Goal: Task Accomplishment & Management: Use online tool/utility

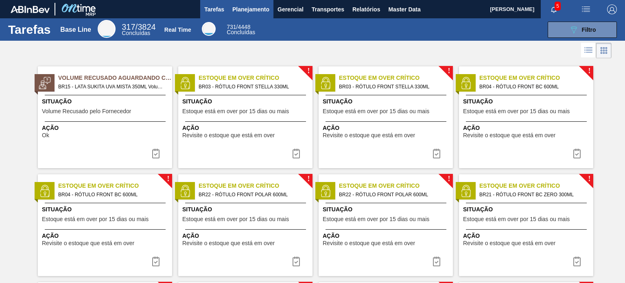
click at [237, 16] on button "Planejamento" at bounding box center [250, 9] width 45 height 18
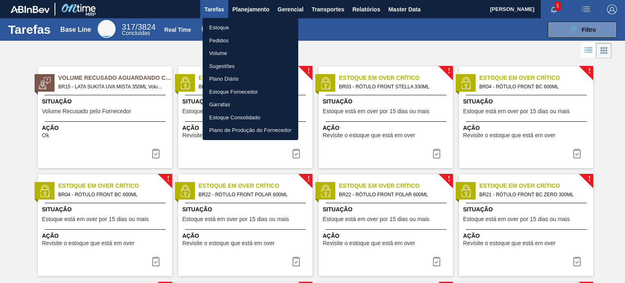
click at [241, 28] on li "Estoque" at bounding box center [250, 27] width 96 height 13
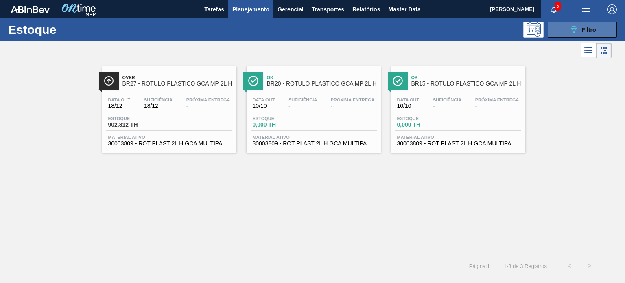
click at [581, 25] on div "089F7B8B-B2A5-4AFE-B5C0-19BA573D28AC Filtro" at bounding box center [581, 30] width 27 height 10
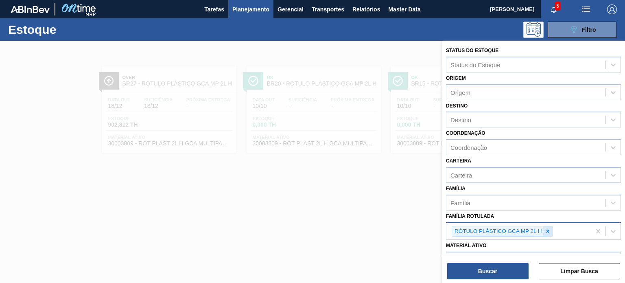
click at [548, 231] on icon at bounding box center [547, 231] width 6 height 6
type Rotulada "gca 2l h"
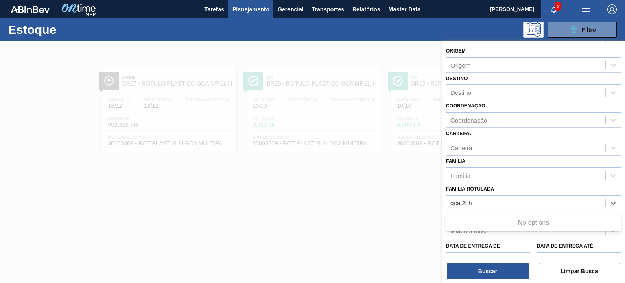
scroll to position [81, 0]
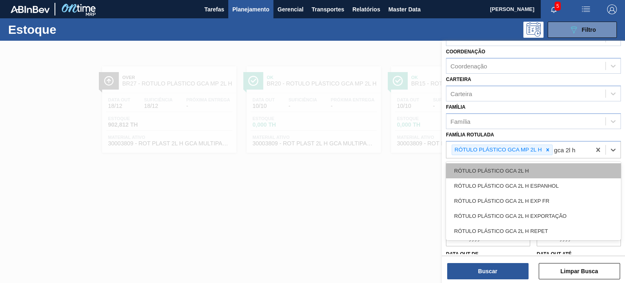
click at [511, 165] on div "RÓTULO PLÁSTICO GCA 2L H" at bounding box center [533, 170] width 175 height 15
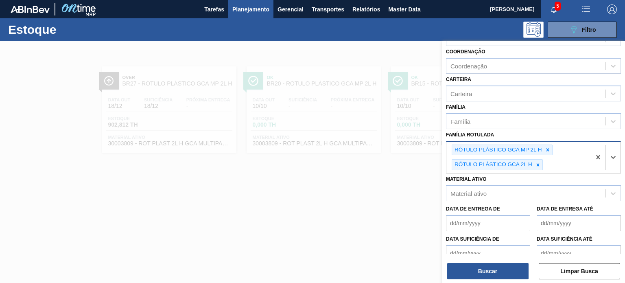
click at [546, 148] on icon at bounding box center [547, 149] width 3 height 3
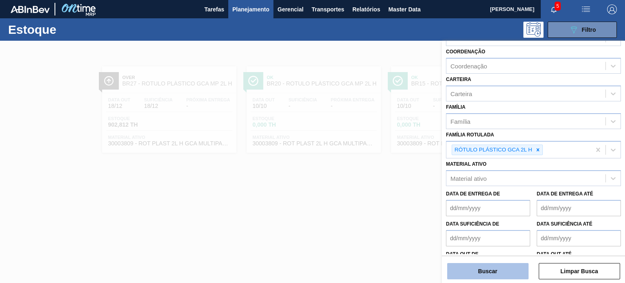
click at [524, 272] on button "Buscar" at bounding box center [487, 271] width 81 height 16
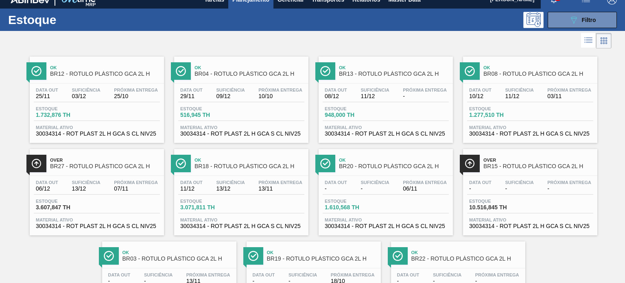
scroll to position [0, 0]
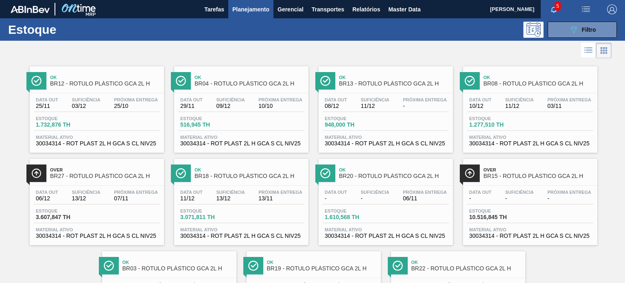
click at [583, 22] on div "089F7B8B-B2A5-4AFE-B5C0-19BA573D28AC Filtro" at bounding box center [581, 30] width 77 height 16
click at [580, 35] on button "089F7B8B-B2A5-4AFE-B5C0-19BA573D28AC Filtro" at bounding box center [581, 30] width 69 height 16
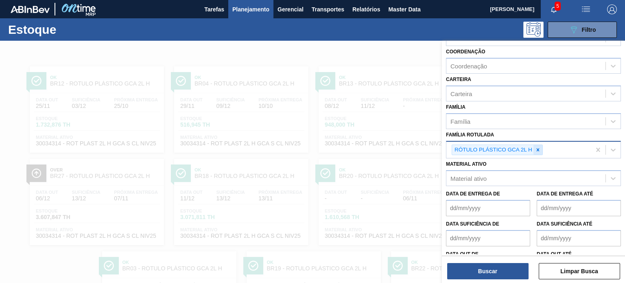
click at [535, 145] on div at bounding box center [537, 150] width 9 height 10
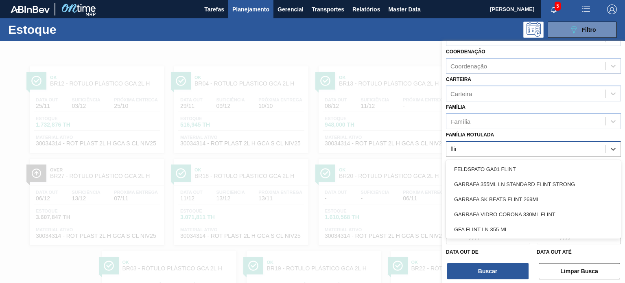
type Rotulada "flint"
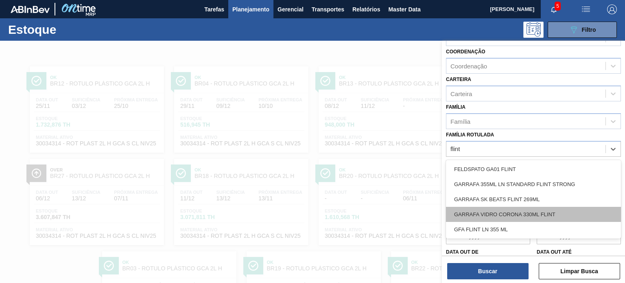
click at [514, 208] on div "GARRAFA VIDRO CORONA 330ML FLINT" at bounding box center [533, 214] width 175 height 15
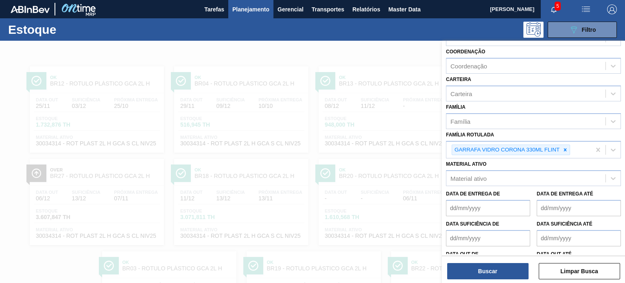
click at [506, 262] on div "Buscar Limpar Busca" at bounding box center [533, 266] width 183 height 23
click at [504, 270] on button "Buscar" at bounding box center [487, 271] width 81 height 16
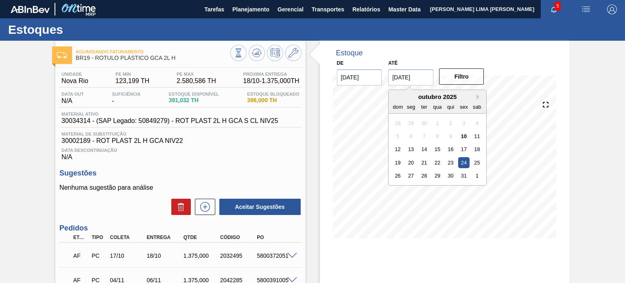
click at [421, 79] on input "[DATE]" at bounding box center [410, 77] width 45 height 16
click at [475, 96] on div "outubro 2025" at bounding box center [437, 96] width 98 height 7
click at [478, 96] on button "Next Month" at bounding box center [479, 97] width 6 height 6
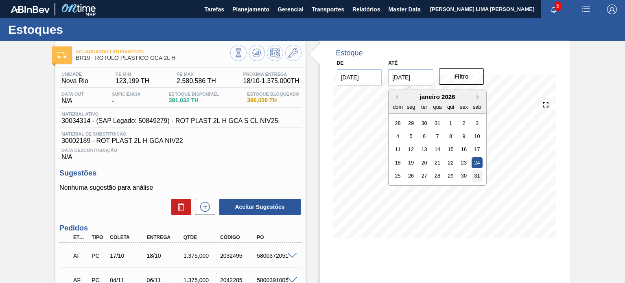
click at [477, 177] on div "31" at bounding box center [476, 175] width 11 height 11
type input "[DATE]"
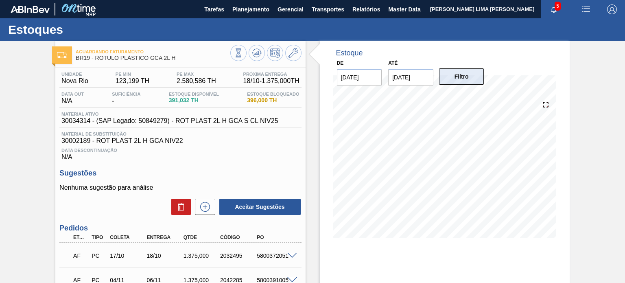
click at [468, 71] on button "Filtro" at bounding box center [461, 76] width 45 height 16
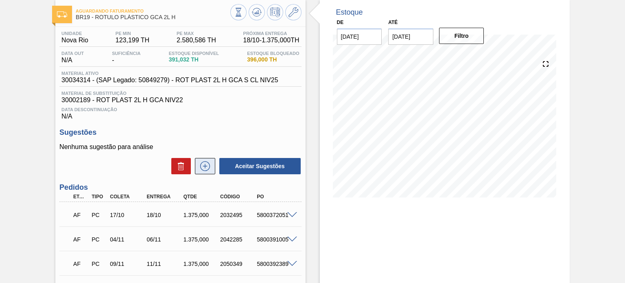
click at [203, 170] on icon at bounding box center [204, 166] width 13 height 10
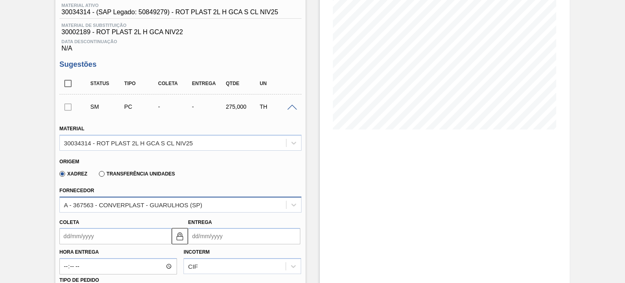
scroll to position [122, 0]
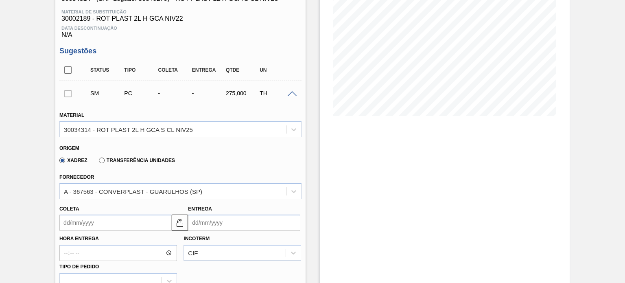
click at [137, 161] on label "Transferência Unidades" at bounding box center [137, 160] width 76 height 6
click at [98, 162] on input "Transferência Unidades" at bounding box center [98, 162] width 0 height 0
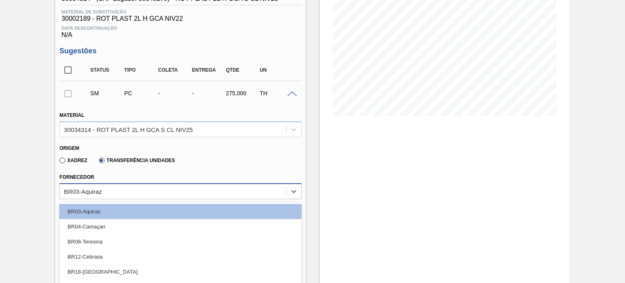
click at [135, 187] on div "option BR04-Camaçari focused, 2 of 10. 10 results available. Use Up and Down to…" at bounding box center [180, 191] width 242 height 16
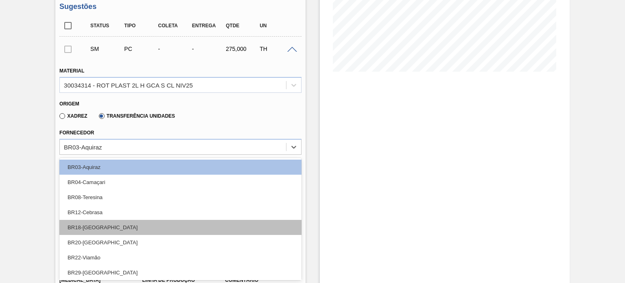
scroll to position [32, 0]
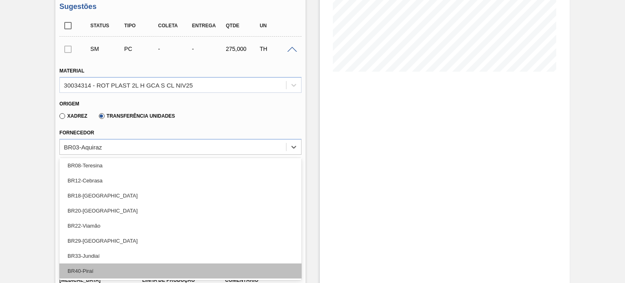
click at [102, 271] on div "BR40-Piraí" at bounding box center [180, 270] width 242 height 15
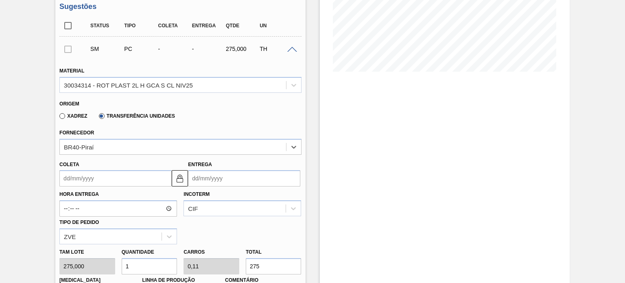
click at [119, 180] on input "Coleta" at bounding box center [115, 178] width 112 height 16
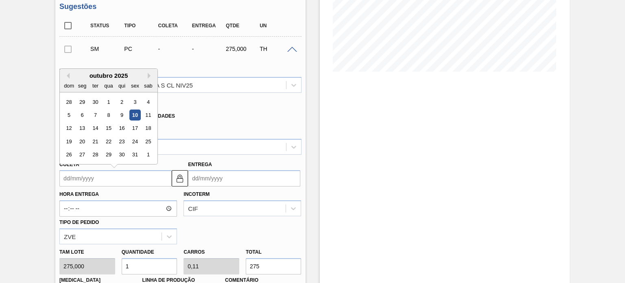
click at [84, 177] on input "Coleta" at bounding box center [115, 178] width 112 height 16
type input "1"
type input "[DATE]"
type input "10"
type input "[DATE]"
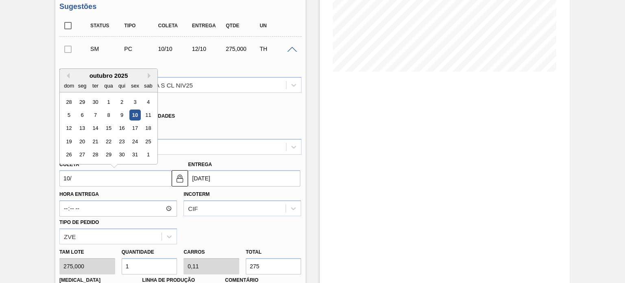
type input "10/1"
type input "[DATE]"
type input "10/10"
type input "[DATE]"
type input "10/10/2"
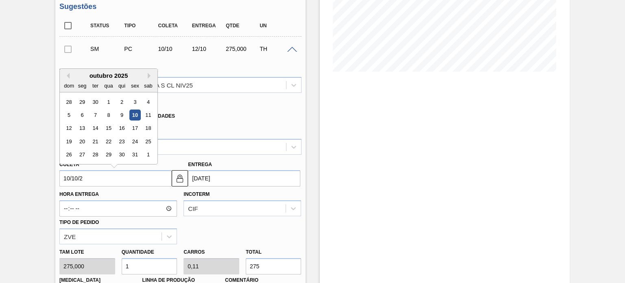
type input "[DATE]"
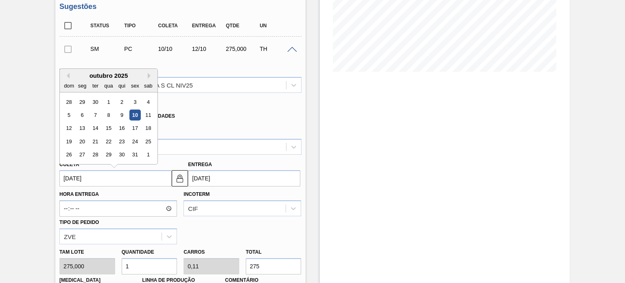
type input "[DATE]"
click at [216, 114] on div "Xadrez Transferência Unidades" at bounding box center [176, 115] width 235 height 16
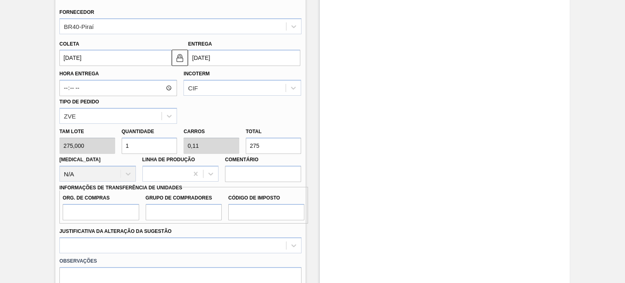
scroll to position [288, 0]
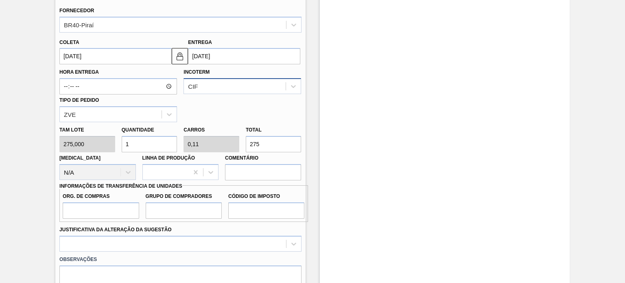
click at [217, 83] on div "CIF" at bounding box center [235, 87] width 102 height 12
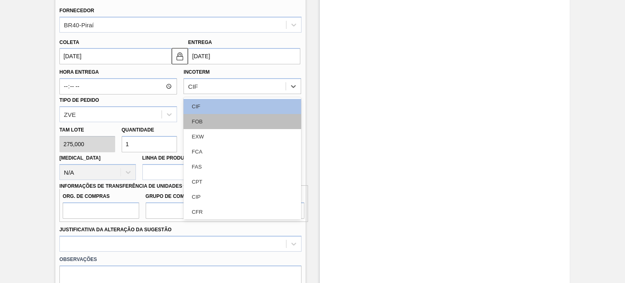
click at [214, 121] on div "FOB" at bounding box center [242, 121] width 118 height 15
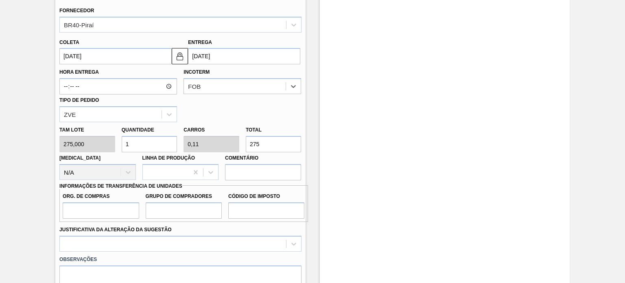
drag, startPoint x: 268, startPoint y: 141, endPoint x: 239, endPoint y: 130, distance: 30.7
click at [239, 130] on div "[PERSON_NAME] 275,000 Quantidade 1 Carros 0,11 Total 275 [MEDICAL_DATA] N/A Lin…" at bounding box center [180, 151] width 248 height 58
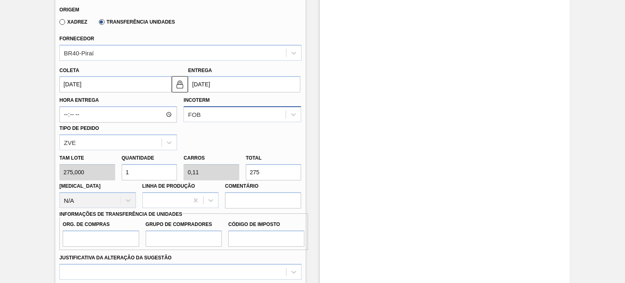
scroll to position [248, 0]
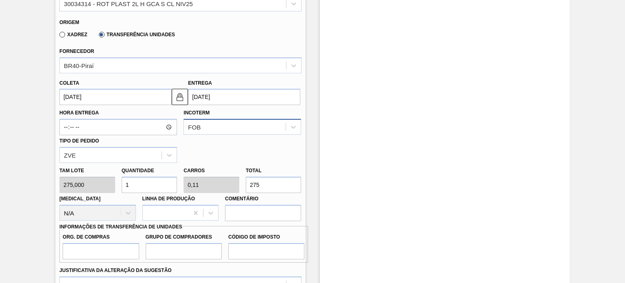
type input "0,004"
type input "0"
type input "1"
type input "0,044"
type input "0,005"
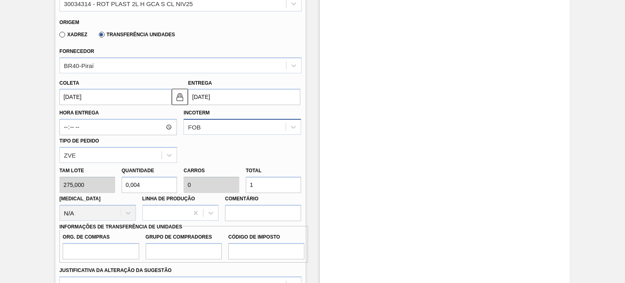
type input "12"
type input "0,447"
type input "0,049"
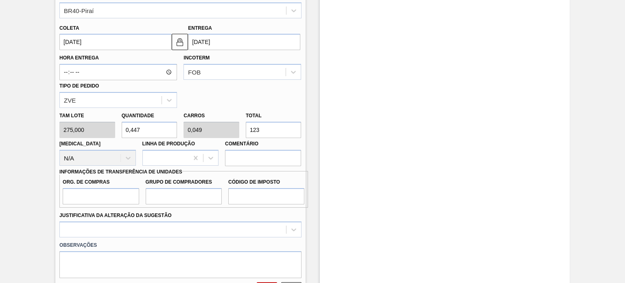
scroll to position [370, 0]
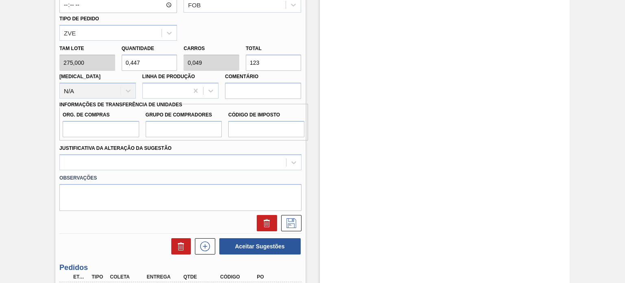
type input "123"
click at [99, 135] on input "Org. de Compras" at bounding box center [101, 129] width 76 height 16
type input "BR00"
drag, startPoint x: 177, startPoint y: 129, endPoint x: 177, endPoint y: 135, distance: 5.3
click at [177, 129] on input "Grupo de Compradores" at bounding box center [184, 129] width 76 height 16
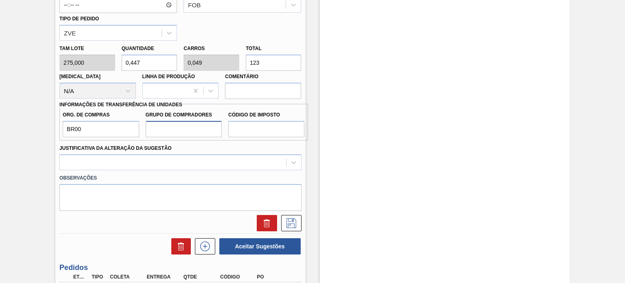
type input "A01"
drag, startPoint x: 254, startPoint y: 134, endPoint x: 255, endPoint y: 139, distance: 5.0
click at [254, 134] on input "Código de Imposto" at bounding box center [266, 129] width 76 height 16
type input "I0"
click at [239, 165] on div at bounding box center [180, 162] width 242 height 16
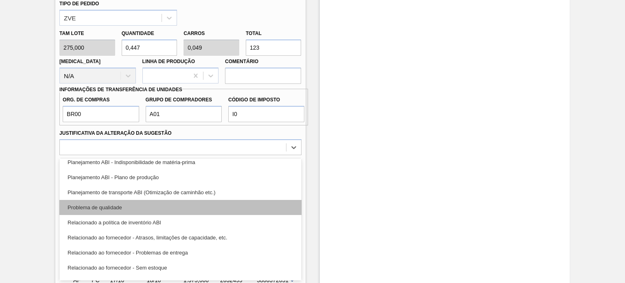
scroll to position [152, 0]
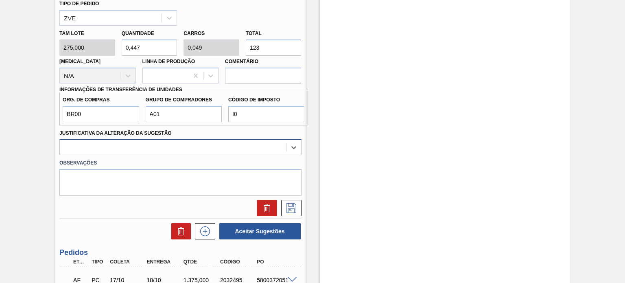
click at [270, 159] on label "Observações" at bounding box center [180, 163] width 242 height 12
click at [268, 147] on div at bounding box center [173, 147] width 226 height 12
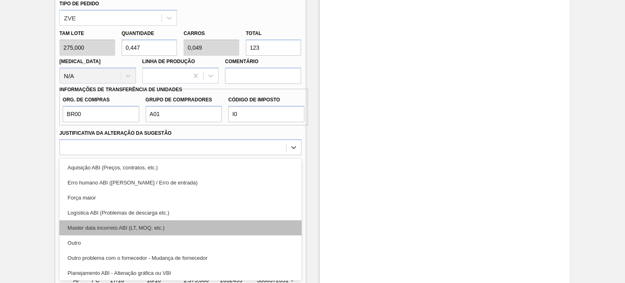
scroll to position [41, 0]
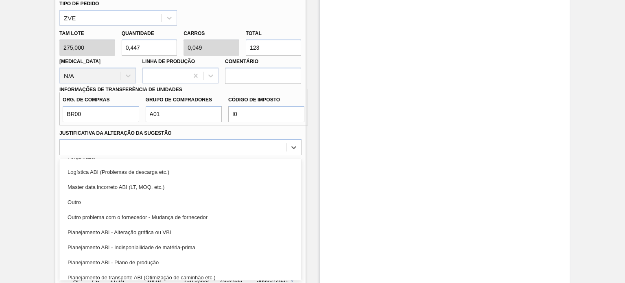
click at [175, 253] on div "Planejamento ABI - Indisponibilidade de matéria-prima" at bounding box center [180, 246] width 242 height 15
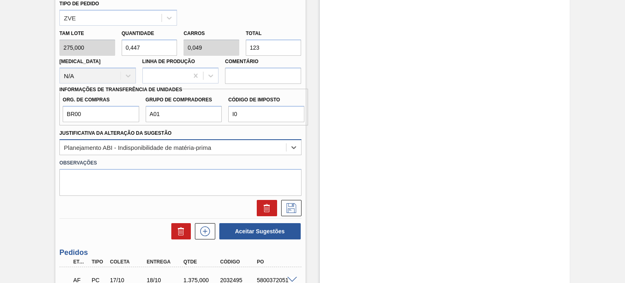
click at [212, 151] on div "Planejamento ABI - Indisponibilidade de matéria-prima" at bounding box center [173, 147] width 226 height 12
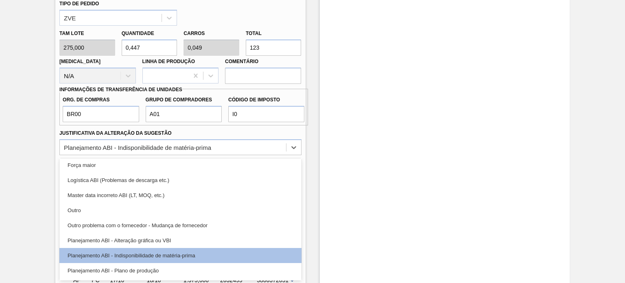
scroll to position [81, 0]
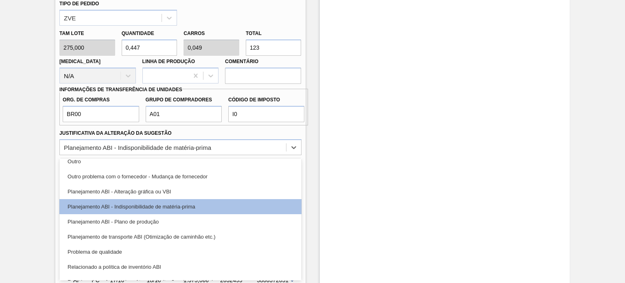
drag, startPoint x: 166, startPoint y: 224, endPoint x: 186, endPoint y: 220, distance: 19.9
click at [166, 224] on div "Planejamento ABI - Plano de produção" at bounding box center [180, 221] width 242 height 15
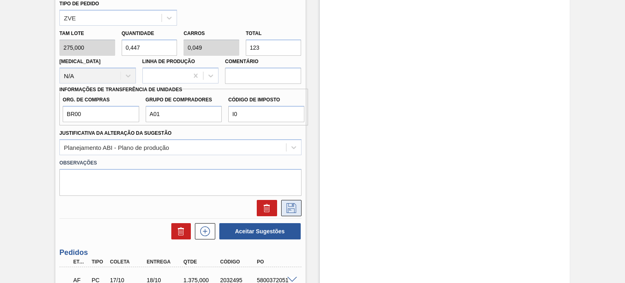
click at [294, 203] on icon at bounding box center [291, 208] width 13 height 10
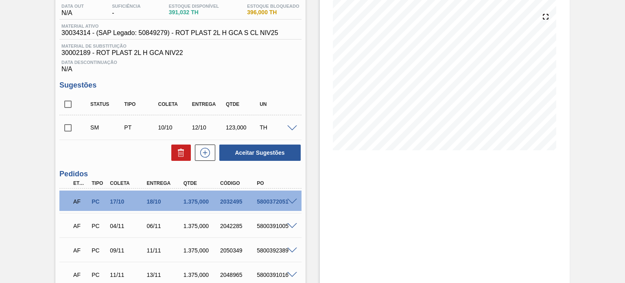
scroll to position [0, 0]
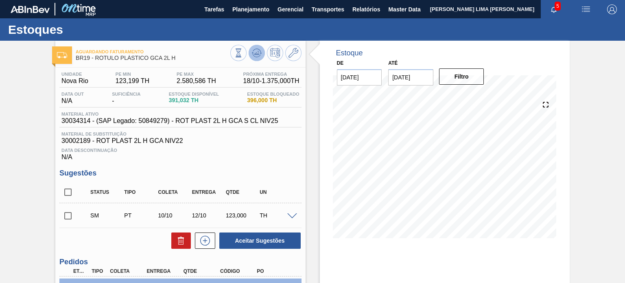
click at [256, 49] on icon at bounding box center [256, 51] width 8 height 4
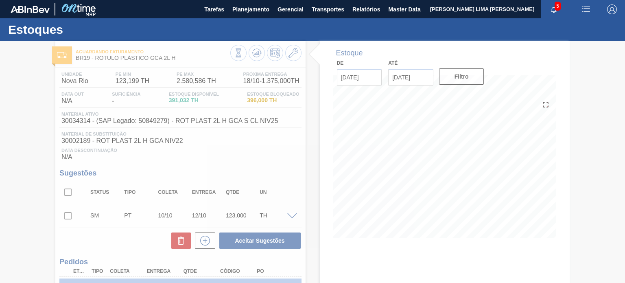
click at [71, 191] on div at bounding box center [312, 162] width 625 height 242
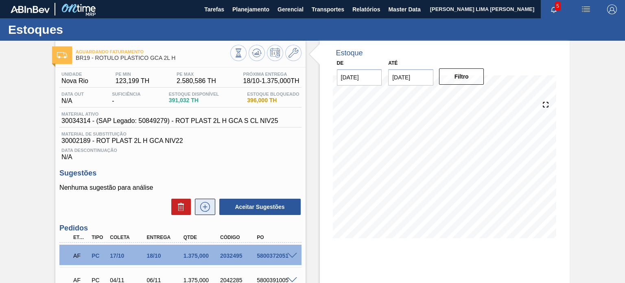
click at [207, 204] on icon at bounding box center [204, 207] width 13 height 10
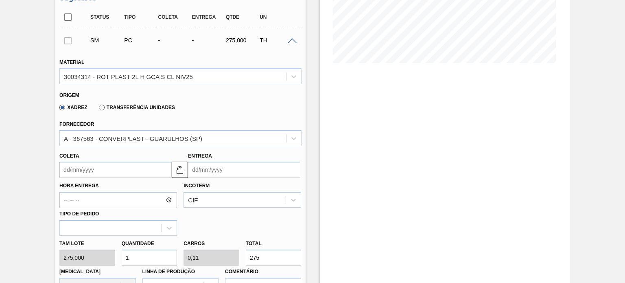
scroll to position [285, 0]
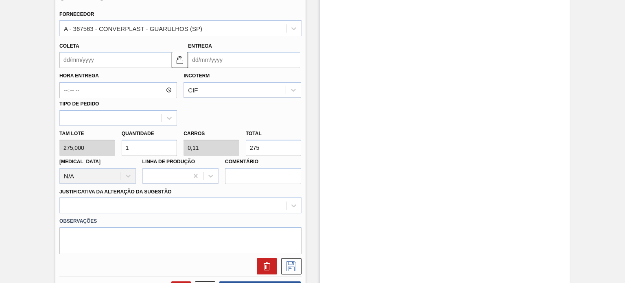
click at [236, 149] on div "[PERSON_NAME] 275,000 Quantidade 1 Carros 0,11 Total 275 [MEDICAL_DATA] N/A Lin…" at bounding box center [180, 155] width 248 height 58
type input "0,004"
type input "0"
type input "1"
type input "0,044"
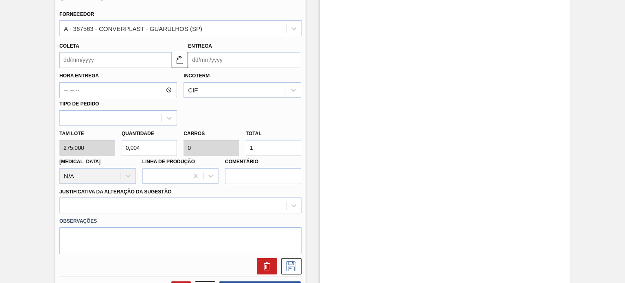
type input "0,005"
type input "12"
type input "0,447"
type input "0,049"
type input "123"
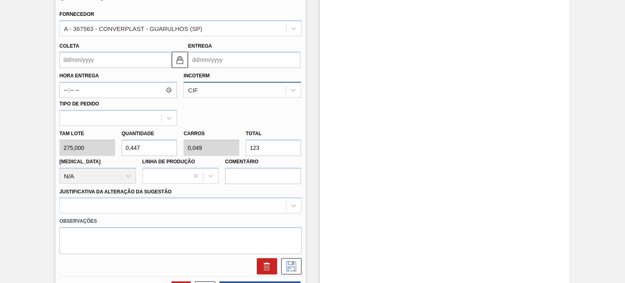
click at [209, 86] on div "CIF" at bounding box center [235, 90] width 102 height 12
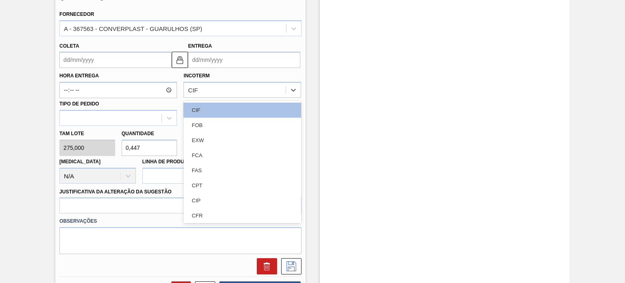
click at [209, 122] on div "FOB" at bounding box center [242, 125] width 118 height 15
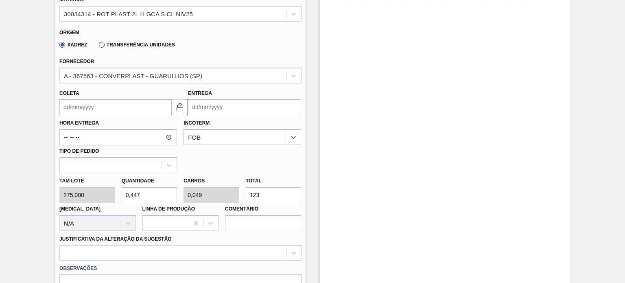
scroll to position [203, 0]
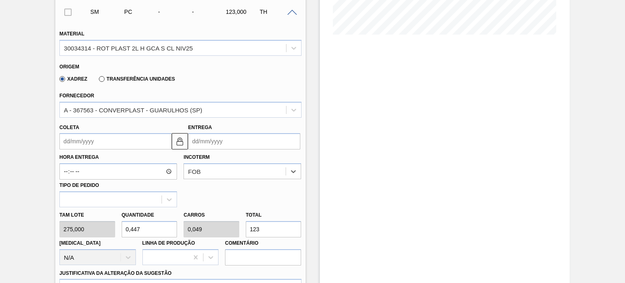
click at [141, 83] on div "Xadrez Transferência Unidades" at bounding box center [115, 79] width 119 height 14
click at [139, 80] on label "Transferência Unidades" at bounding box center [137, 79] width 76 height 6
click at [98, 81] on input "Transferência Unidades" at bounding box center [98, 81] width 0 height 0
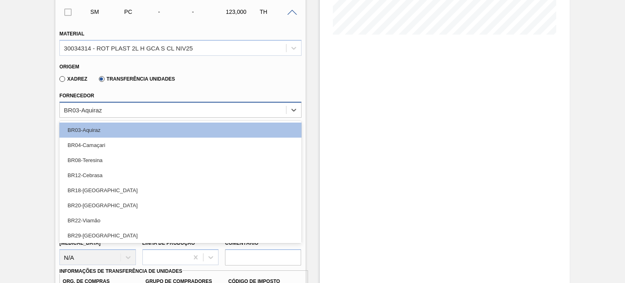
click at [129, 110] on div "BR03-Aquiraz" at bounding box center [173, 110] width 226 height 12
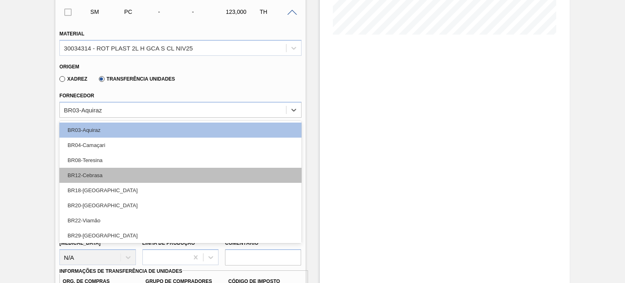
scroll to position [32, 0]
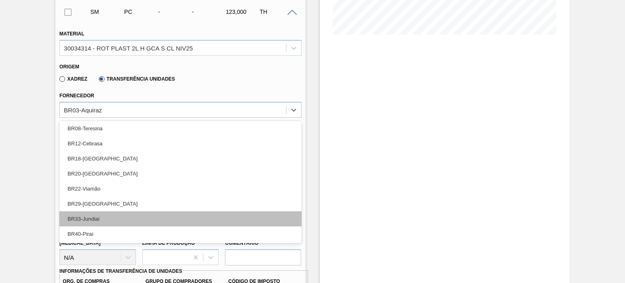
click at [119, 225] on div "BR33-Jundiaí" at bounding box center [180, 218] width 242 height 15
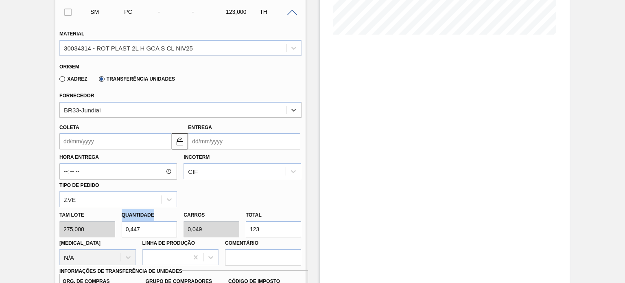
click at [118, 226] on div "Quantidade 0,447" at bounding box center [149, 223] width 62 height 28
click at [117, 111] on div "BR33-Jundiaí" at bounding box center [173, 110] width 226 height 12
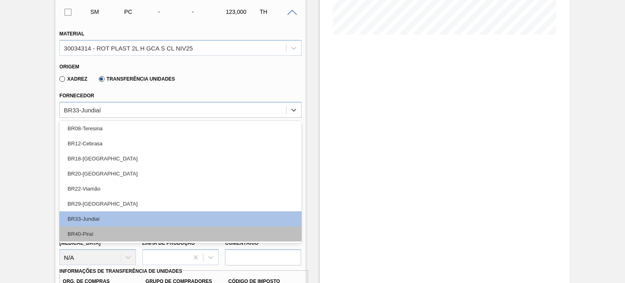
click at [123, 233] on div "BR40-Piraí" at bounding box center [180, 233] width 242 height 15
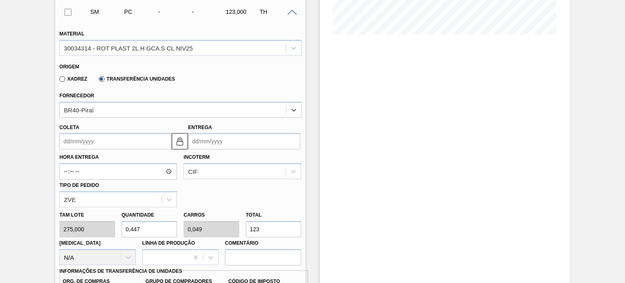
scroll to position [325, 0]
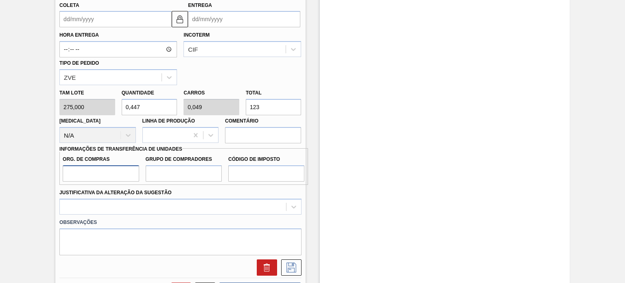
click at [106, 172] on input "Org. de Compras" at bounding box center [101, 173] width 76 height 16
type input "BR00"
click at [160, 178] on input "Grupo de Compradores" at bounding box center [184, 173] width 76 height 16
type input "A01"
click at [252, 175] on input "Código de Imposto" at bounding box center [266, 173] width 76 height 16
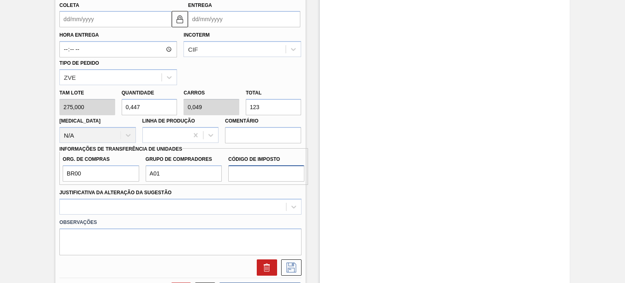
type input "I0"
click at [188, 195] on div "Justificativa da Alteração da Sugestão" at bounding box center [180, 201] width 242 height 28
click at [136, 212] on div at bounding box center [180, 206] width 242 height 16
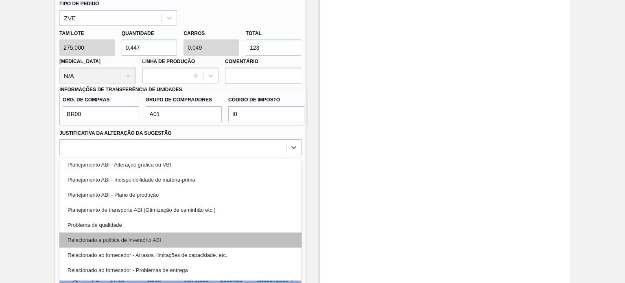
scroll to position [122, 0]
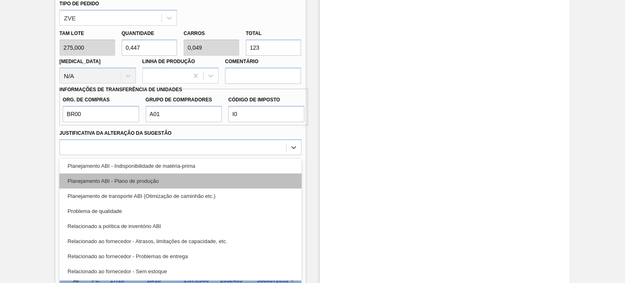
click at [144, 182] on div "Planejamento ABI - Plano de produção" at bounding box center [180, 180] width 242 height 15
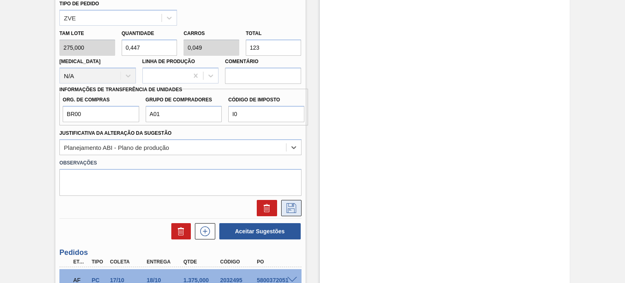
click at [298, 201] on button at bounding box center [291, 208] width 20 height 16
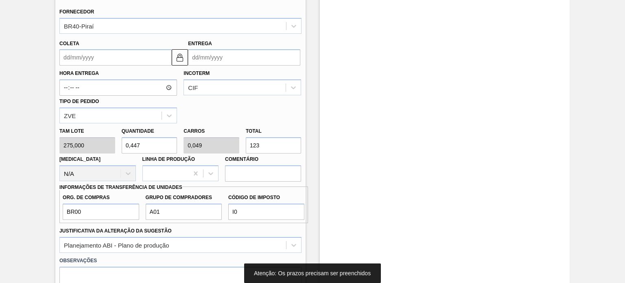
scroll to position [263, 0]
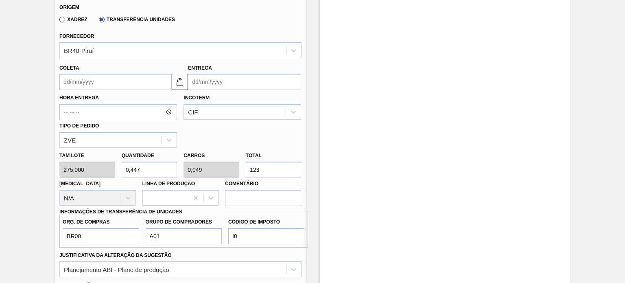
click at [72, 74] on input "Coleta" at bounding box center [115, 82] width 112 height 16
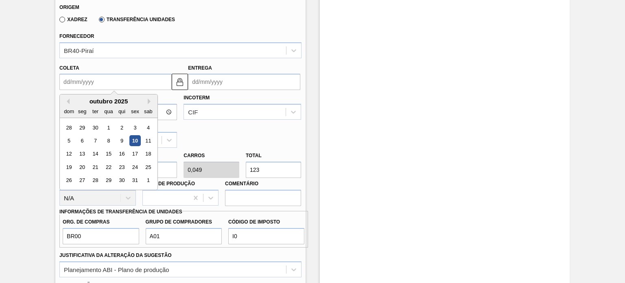
type input "1"
type input "[DATE]"
type input "10"
type input "[DATE]"
type input "10/1"
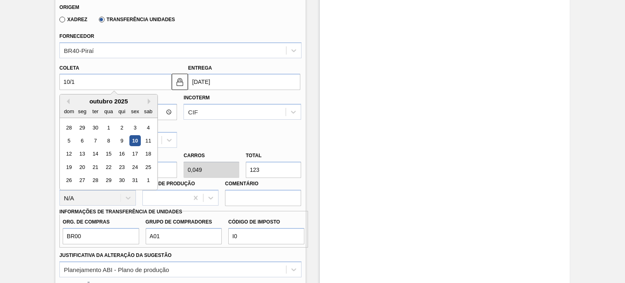
type input "[DATE]"
type input "10/10"
type input "[DATE]"
type input "10/10/2"
type input "[DATE]"
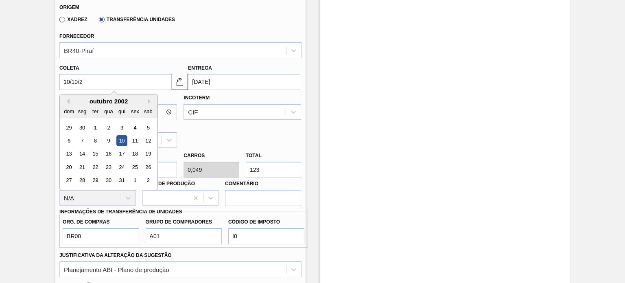
type input "[DATE]"
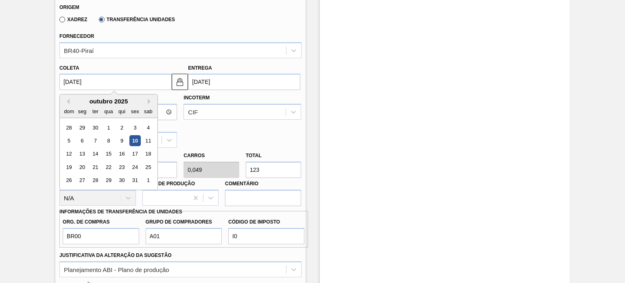
click at [228, 131] on div "Hora Entrega Incoterm CIF Tipo de pedido ZVE" at bounding box center [180, 119] width 248 height 58
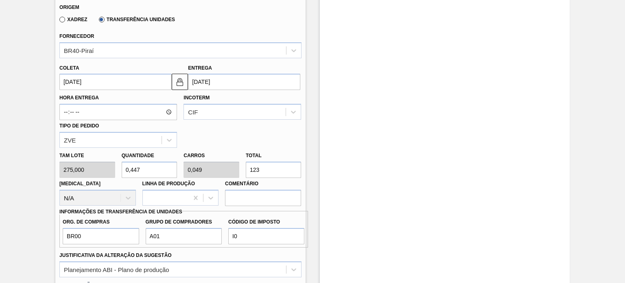
click at [228, 124] on div "Hora Entrega Incoterm CIF Tipo de pedido ZVE" at bounding box center [180, 119] width 248 height 58
click at [225, 109] on div "CIF" at bounding box center [235, 112] width 102 height 12
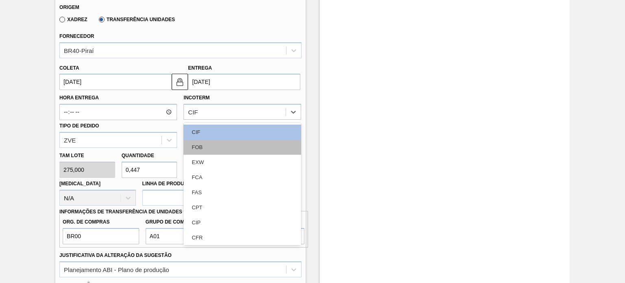
click at [221, 141] on div "FOB" at bounding box center [242, 146] width 118 height 15
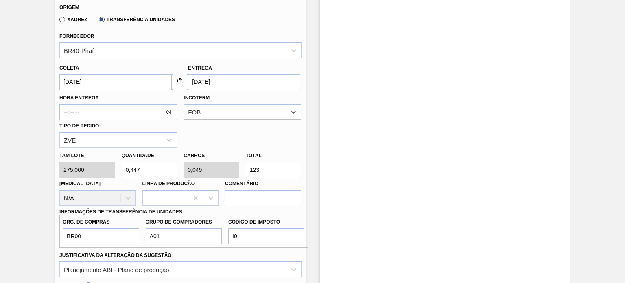
click at [242, 135] on div "Hora Entrega Incoterm option FOB, selected. Select is focused ,type to refine l…" at bounding box center [180, 119] width 248 height 58
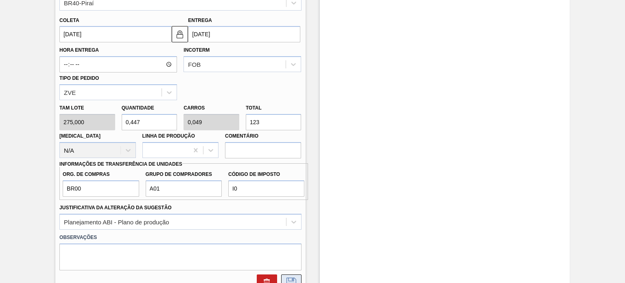
scroll to position [385, 0]
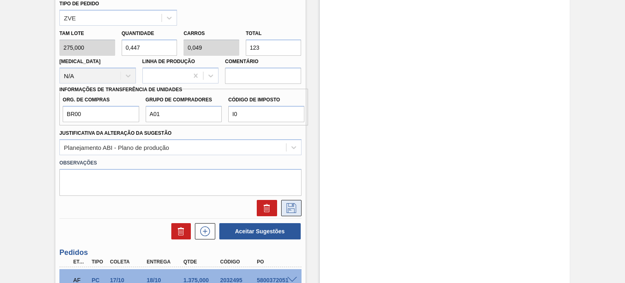
click at [288, 203] on icon at bounding box center [291, 208] width 13 height 10
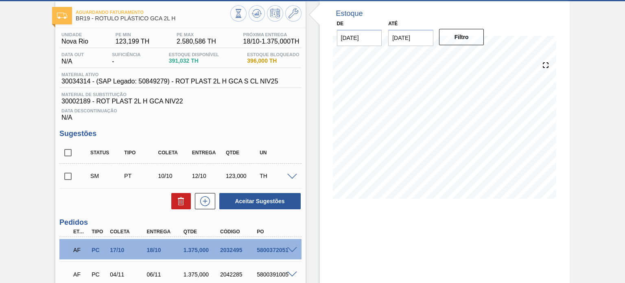
scroll to position [36, 0]
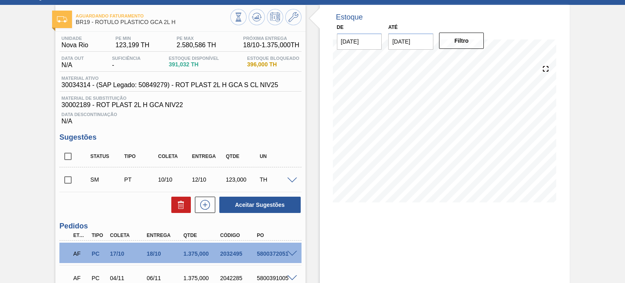
click at [65, 157] on input "checkbox" at bounding box center [67, 156] width 17 height 17
checkbox input "true"
click at [268, 215] on div "Unidade Nova Rio PE MIN 123,199 TH PE MAX 2.580,586 TH Próxima Entrega 18/10 - …" at bounding box center [180, 216] width 250 height 369
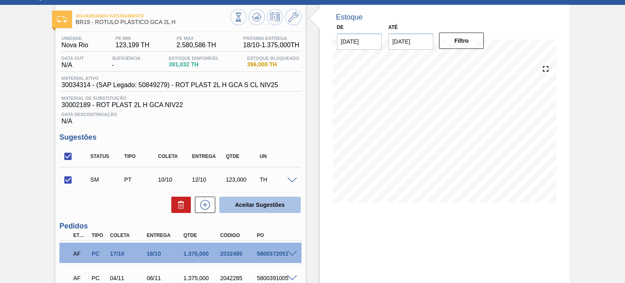
click at [262, 205] on button "Aceitar Sugestões" at bounding box center [259, 204] width 81 height 16
checkbox input "false"
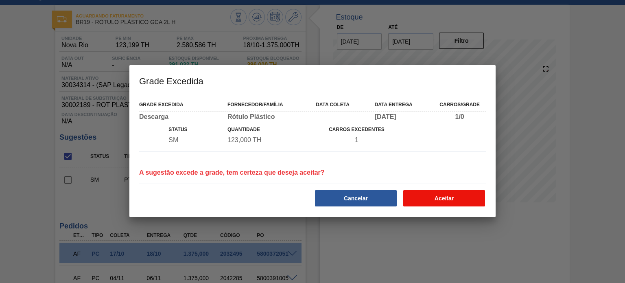
click at [433, 198] on button "Aceitar" at bounding box center [444, 198] width 82 height 16
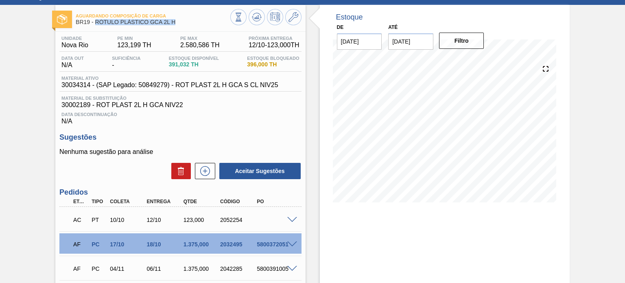
drag, startPoint x: 181, startPoint y: 24, endPoint x: 95, endPoint y: 22, distance: 85.4
click at [95, 22] on span "BR19 - RÓTULO PLÁSTICO GCA 2L H" at bounding box center [153, 22] width 154 height 6
copy span "RÓTULO PLÁSTICO GCA 2L H"
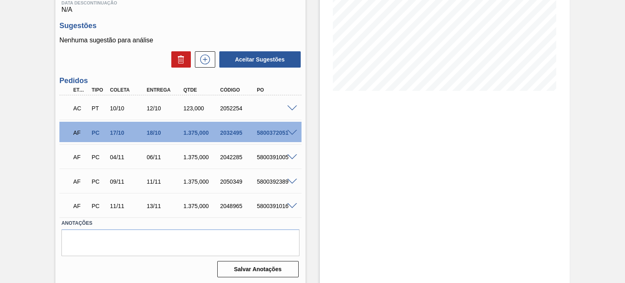
scroll to position [148, 0]
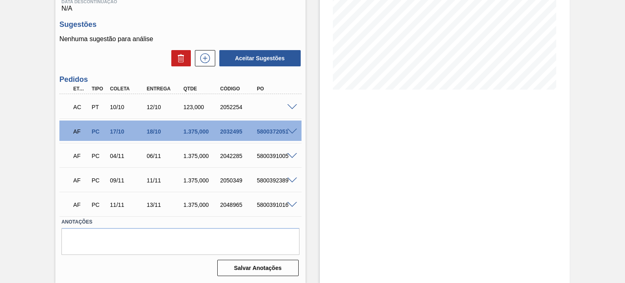
click at [291, 108] on span at bounding box center [292, 107] width 10 height 6
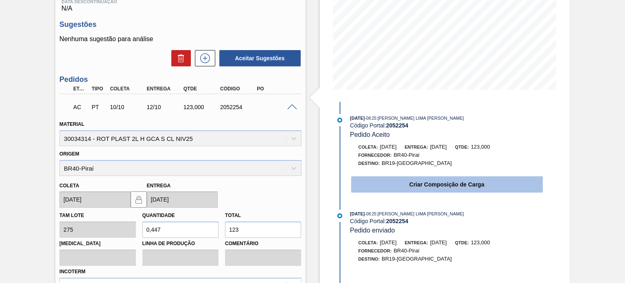
click at [414, 176] on div "Criar Composição de Carga" at bounding box center [438, 182] width 209 height 22
click at [412, 181] on button "Criar Composição de Carga" at bounding box center [446, 184] width 191 height 16
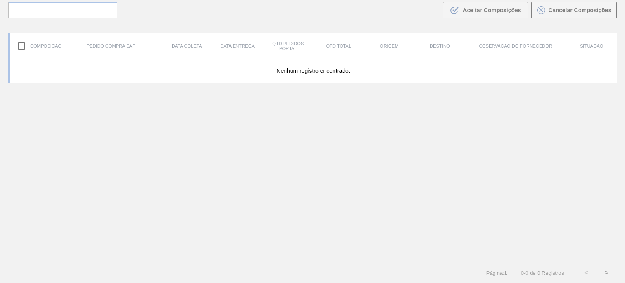
scroll to position [59, 0]
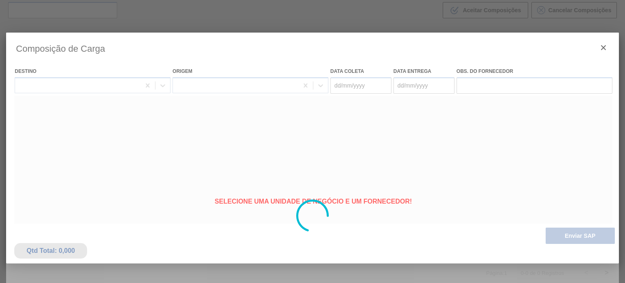
type coleta "[DATE]"
type Entrega "[DATE]"
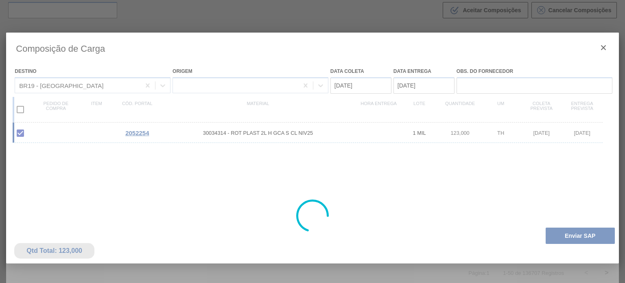
click at [557, 235] on div at bounding box center [312, 216] width 612 height 366
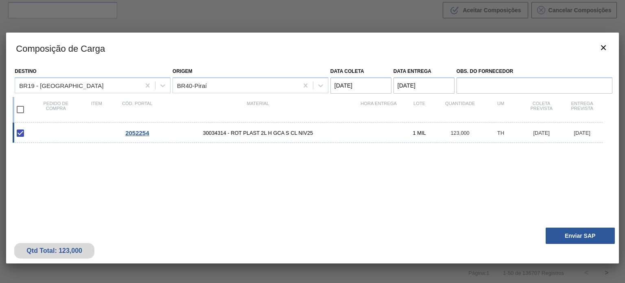
click at [557, 235] on button "Enviar SAP" at bounding box center [579, 235] width 69 height 16
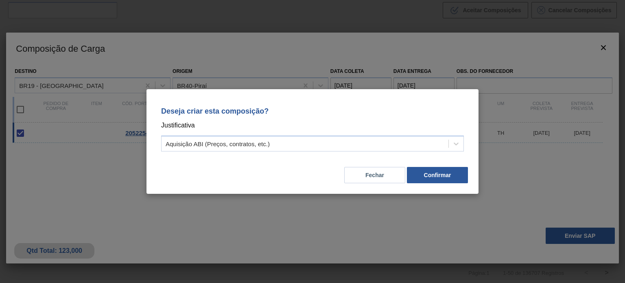
click at [306, 133] on div "Deseja criar esta composição? Justificativa Aquisição ABI (Preços, contratos, e…" at bounding box center [312, 127] width 312 height 57
click at [303, 145] on div "Aquisição ABI (Preços, contratos, etc.)" at bounding box center [304, 144] width 287 height 12
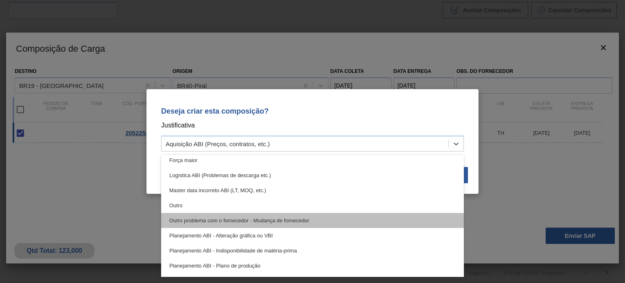
scroll to position [81, 0]
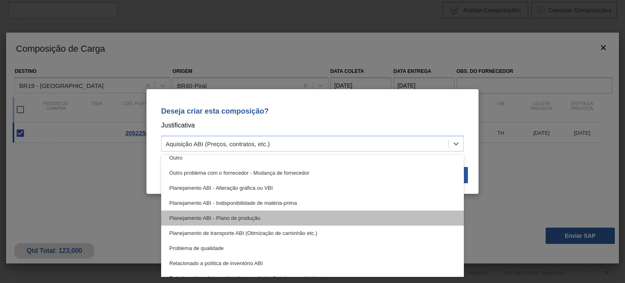
click at [285, 221] on div "Planejamento ABI - Plano de produção" at bounding box center [312, 217] width 302 height 15
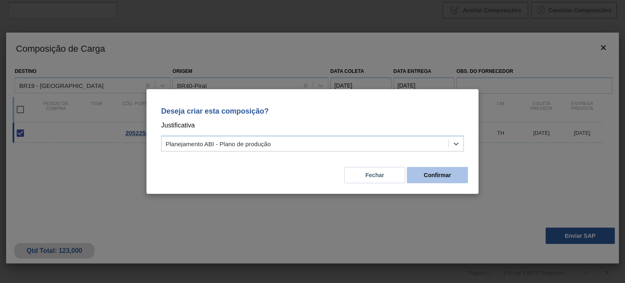
click at [419, 185] on div "Deseja criar esta composição? Justificativa option Planejamento ABI - Plano de …" at bounding box center [312, 141] width 332 height 104
click at [420, 182] on button "Confirmar" at bounding box center [437, 175] width 61 height 16
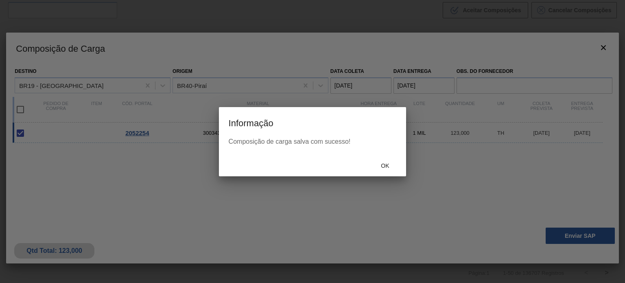
drag, startPoint x: 408, startPoint y: 8, endPoint x: 255, endPoint y: 158, distance: 214.2
click at [255, 158] on div "Ok" at bounding box center [312, 165] width 187 height 21
click at [385, 165] on span "Ok" at bounding box center [384, 165] width 21 height 7
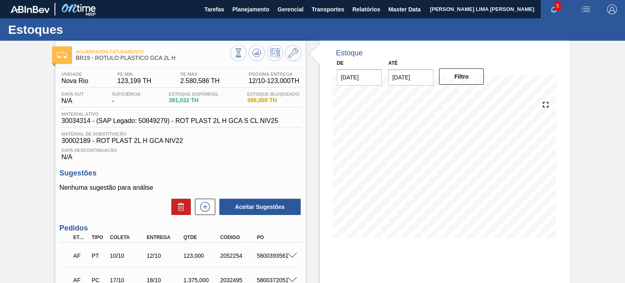
click at [247, 52] on div at bounding box center [265, 54] width 71 height 18
click at [256, 54] on g at bounding box center [257, 53] width 10 height 9
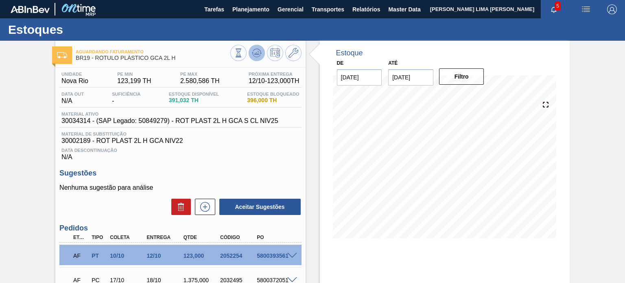
click at [255, 61] on button at bounding box center [256, 53] width 16 height 16
click at [258, 59] on button at bounding box center [256, 53] width 16 height 16
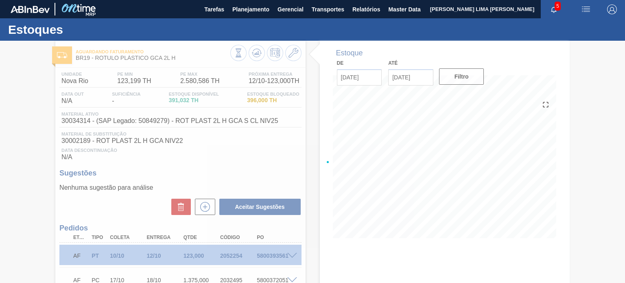
click at [260, 251] on div at bounding box center [312, 162] width 625 height 242
click at [263, 253] on div at bounding box center [312, 162] width 625 height 242
click at [268, 257] on div at bounding box center [312, 162] width 625 height 242
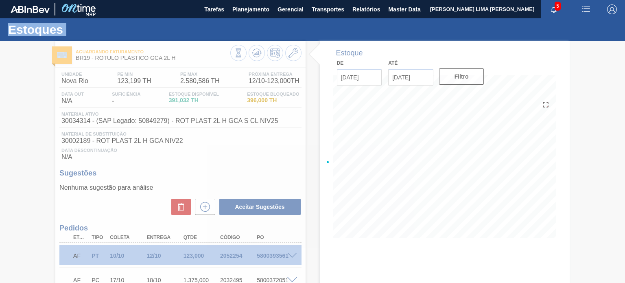
click at [268, 257] on div at bounding box center [312, 162] width 625 height 242
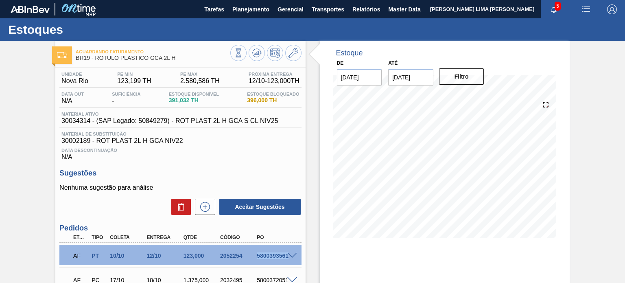
click at [268, 257] on div "5800393561" at bounding box center [275, 255] width 40 height 7
copy div "5800393561"
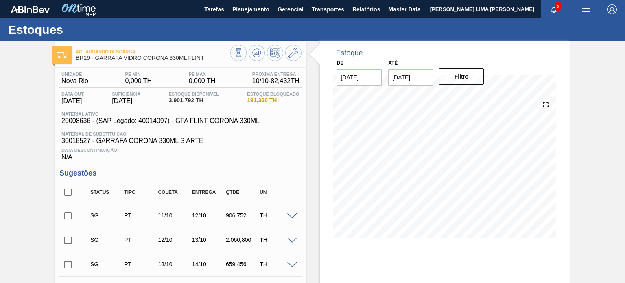
click at [178, 58] on span "BR19 - GARRAFA VIDRO CORONA 330ML FLINT" at bounding box center [153, 58] width 154 height 6
click at [84, 123] on span "20008636 - (SAP Legado: 40014097) - GFA FLINT CORONA 330ML" at bounding box center [160, 120] width 198 height 7
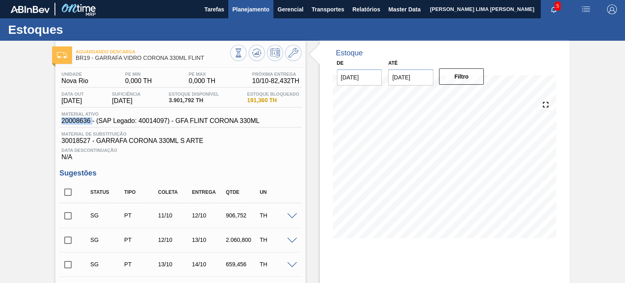
click at [260, 8] on span "Planejamento" at bounding box center [250, 9] width 37 height 10
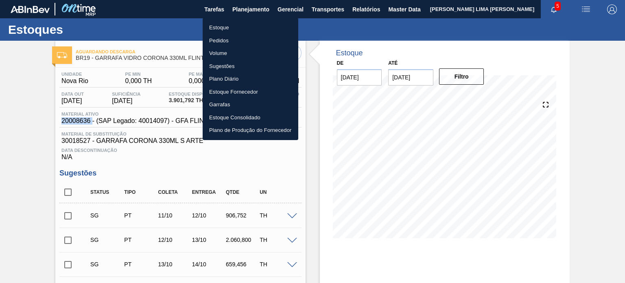
click at [235, 23] on li "Estoque" at bounding box center [250, 27] width 96 height 13
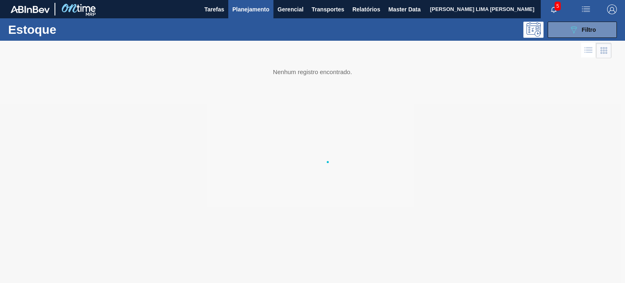
click at [239, 23] on ul "Estoque Pedidos Volume Sugestões Plano Diário Estoque Fornecedor Garrafas Estoq…" at bounding box center [250, 57] width 72 height 68
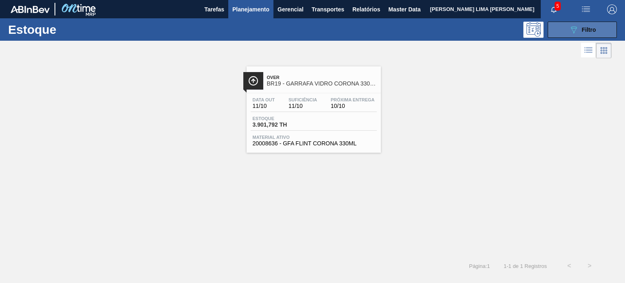
click at [577, 27] on icon "089F7B8B-B2A5-4AFE-B5C0-19BA573D28AC" at bounding box center [573, 30] width 10 height 10
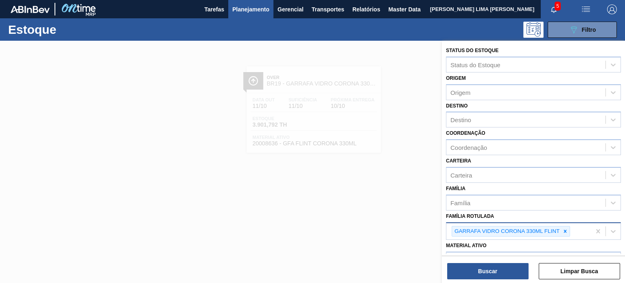
click at [572, 231] on div "GARRAFA VIDRO CORONA 330ML FLINT" at bounding box center [518, 231] width 144 height 17
click at [569, 231] on div "GARRAFA VIDRO CORONA 330ML FLINT" at bounding box center [518, 231] width 144 height 17
click at [568, 231] on div at bounding box center [564, 231] width 9 height 10
paste Rotulada "RÓTULO PLÁSTICO GCA 2L H"
type Rotulada "RÓTULO PLÁSTICO GCA 2L H"
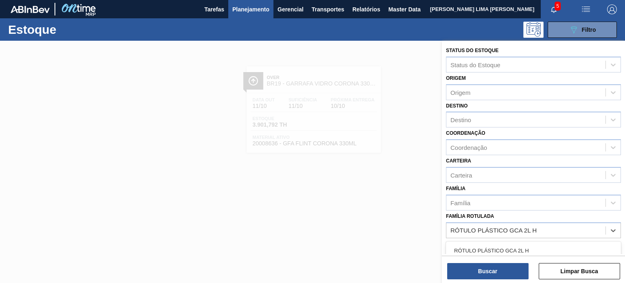
click at [541, 245] on div "RÓTULO PLÁSTICO GCA 2L H" at bounding box center [533, 250] width 175 height 15
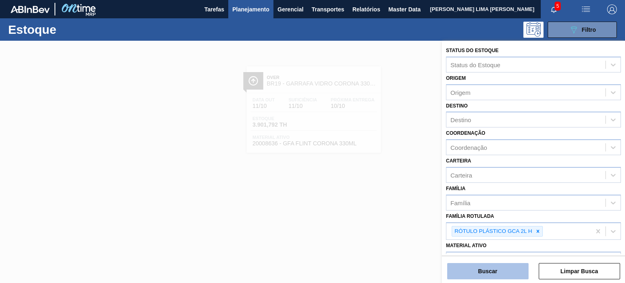
click at [519, 267] on button "Buscar" at bounding box center [487, 271] width 81 height 16
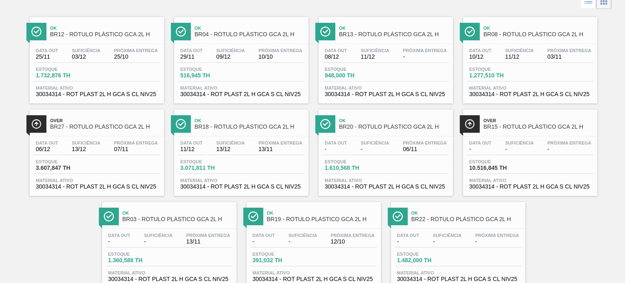
scroll to position [74, 0]
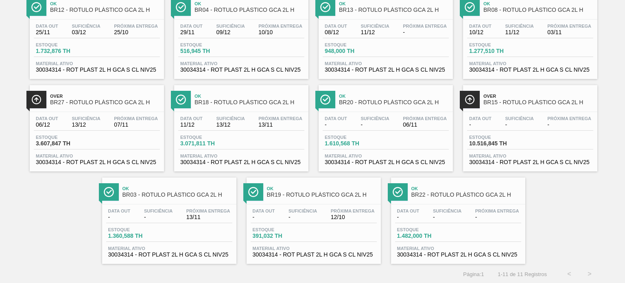
drag, startPoint x: 183, startPoint y: 208, endPoint x: 336, endPoint y: 67, distance: 208.1
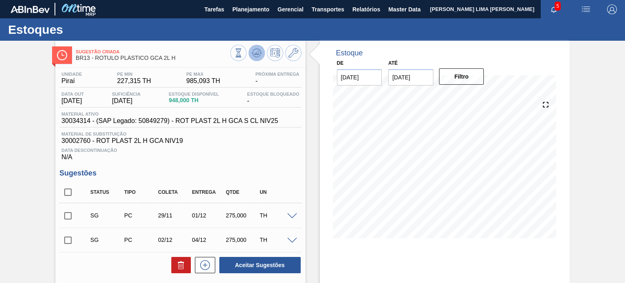
click at [259, 55] on icon at bounding box center [257, 53] width 10 height 10
